Goal: Information Seeking & Learning: Learn about a topic

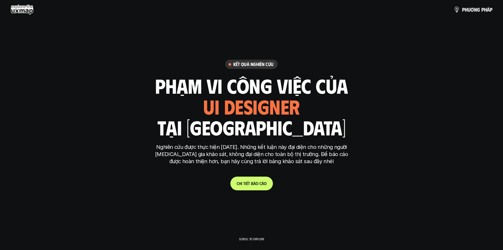
scroll to position [1550, 0]
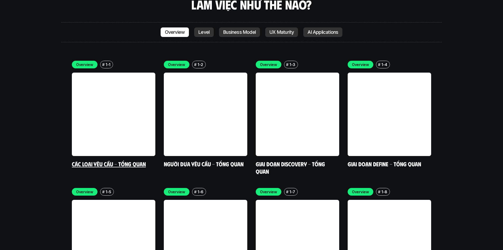
click at [120, 161] on link "Các loại yêu cầu - Tổng quan" at bounding box center [109, 164] width 74 height 7
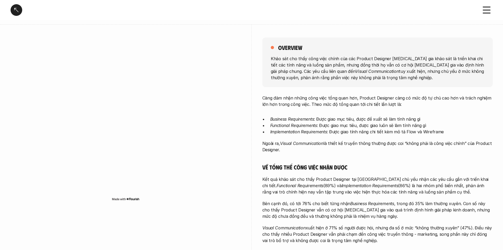
scroll to position [79, 0]
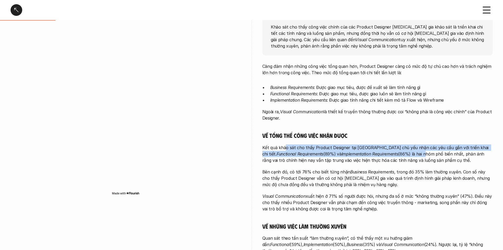
drag, startPoint x: 285, startPoint y: 145, endPoint x: 413, endPoint y: 152, distance: 128.2
click at [413, 152] on p "Kết quả khảo sát cho thấy Product Designer tại [GEOGRAPHIC_DATA] chủ yếu nhận c…" at bounding box center [378, 154] width 231 height 19
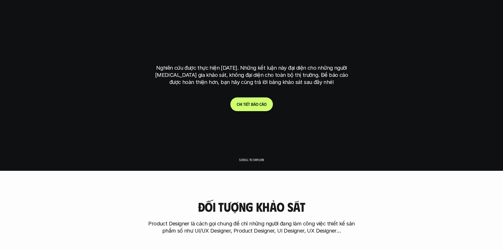
scroll to position [521, 0]
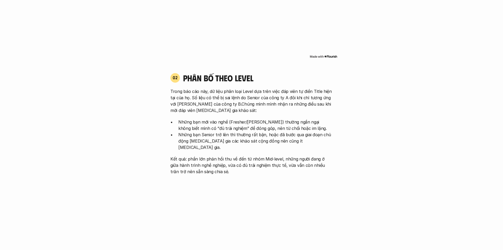
scroll to position [79, 0]
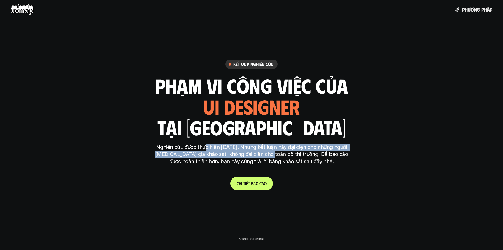
drag, startPoint x: 201, startPoint y: 146, endPoint x: 267, endPoint y: 153, distance: 66.7
click at [267, 153] on p "Nghiên cứu được thực hiện [DATE]. Những kết luận này đại diện cho những người […" at bounding box center [252, 154] width 198 height 21
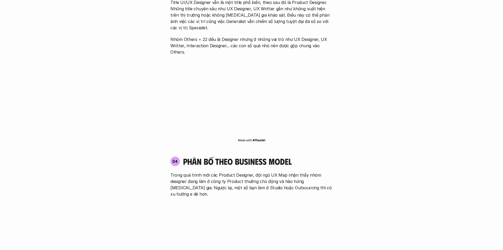
scroll to position [846, 0]
